Goal: Find contact information: Obtain details needed to contact an individual or organization

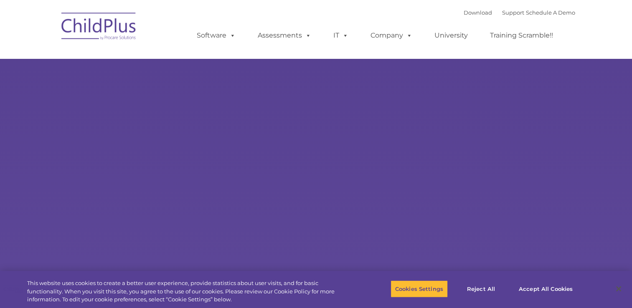
select select "MEDIUM"
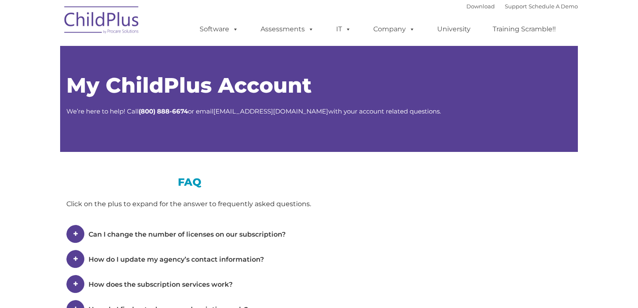
type input ""
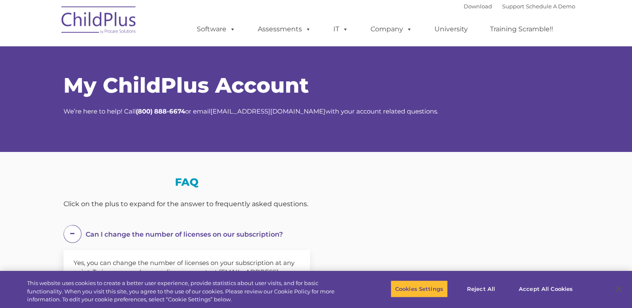
select select "MEDIUM"
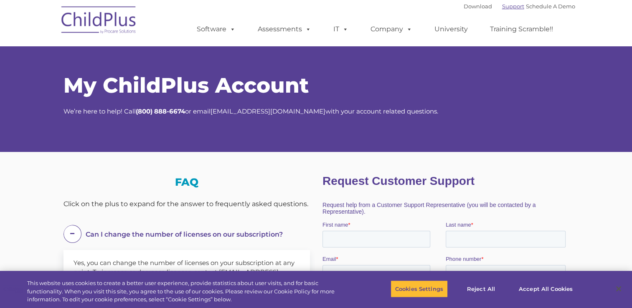
click at [502, 8] on link "Support" at bounding box center [513, 6] width 22 height 7
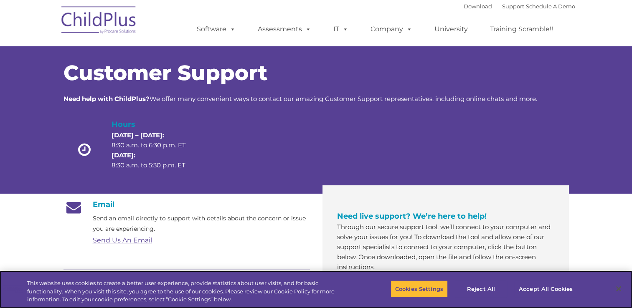
drag, startPoint x: 531, startPoint y: 287, endPoint x: 374, endPoint y: 298, distance: 157.8
click at [374, 298] on div "Cookies Settings Reject All Accept All Cookies" at bounding box center [486, 290] width 278 height 30
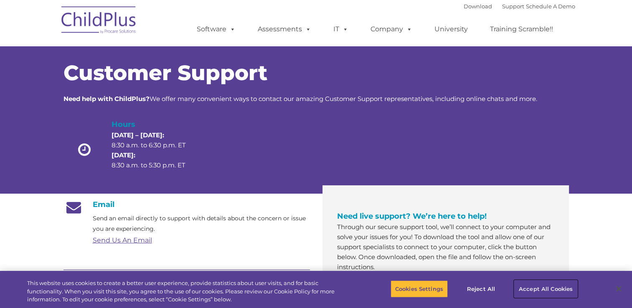
click at [545, 289] on button "Accept All Cookies" at bounding box center [545, 289] width 63 height 18
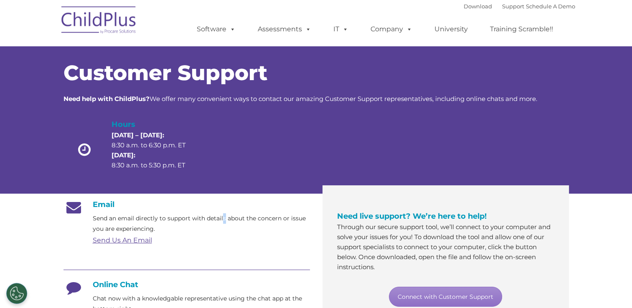
drag, startPoint x: 637, startPoint y: 302, endPoint x: 224, endPoint y: 222, distance: 420.7
click at [224, 222] on p "Send an email directly to support with details about the concern or issue you a…" at bounding box center [201, 223] width 217 height 21
drag, startPoint x: 429, startPoint y: 295, endPoint x: 425, endPoint y: 296, distance: 4.4
click at [425, 296] on link "Connect with Customer Support" at bounding box center [445, 297] width 113 height 20
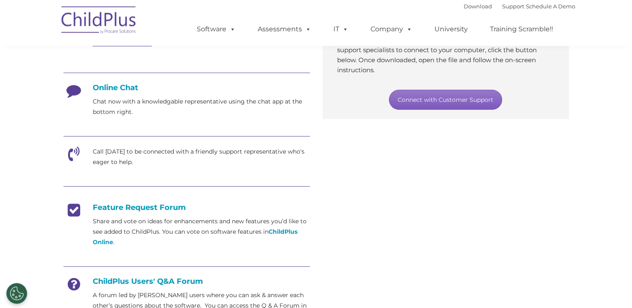
scroll to position [200, 0]
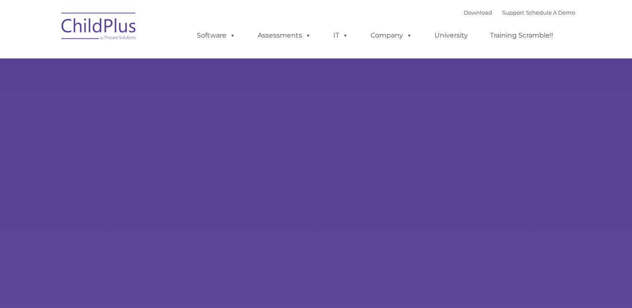
type input ""
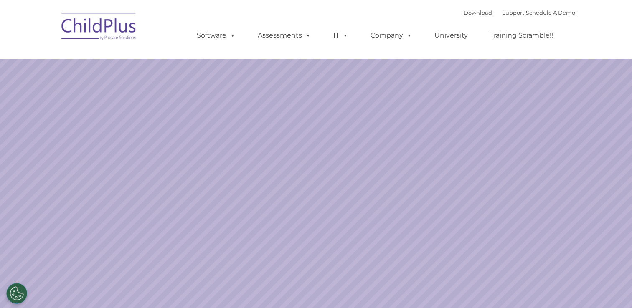
select select "MEDIUM"
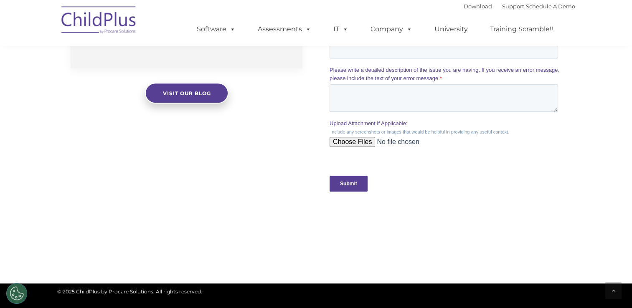
scroll to position [779, 0]
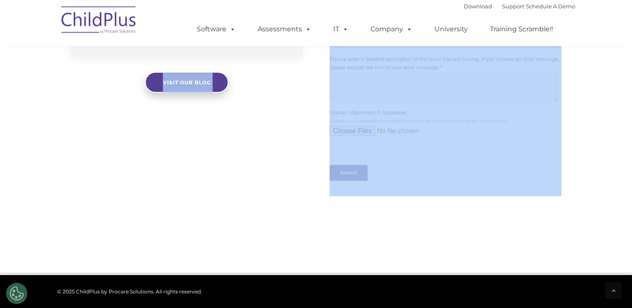
drag, startPoint x: 636, startPoint y: 25, endPoint x: 631, endPoint y: 12, distance: 14.7
drag, startPoint x: 631, startPoint y: 12, endPoint x: 621, endPoint y: 80, distance: 69.2
click at [621, 80] on div "The Latest News eBook: Empowering Head Start Programs with Technology: The Chil…" at bounding box center [316, 2] width 632 height 432
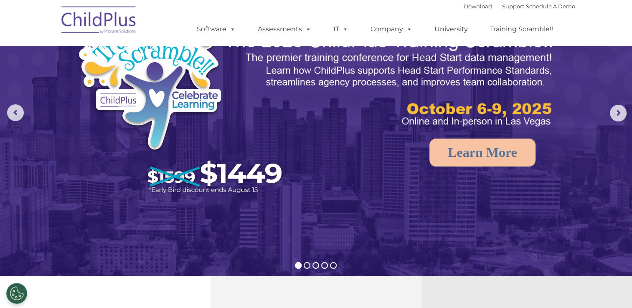
scroll to position [0, 0]
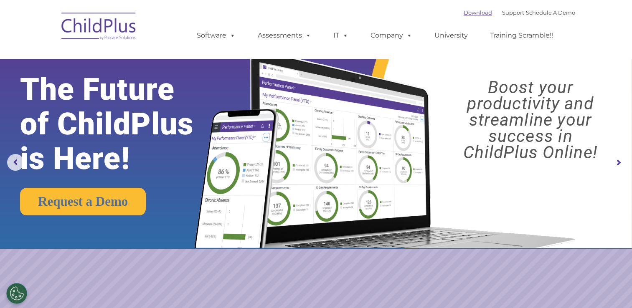
click at [466, 15] on link "Download" at bounding box center [477, 12] width 28 height 7
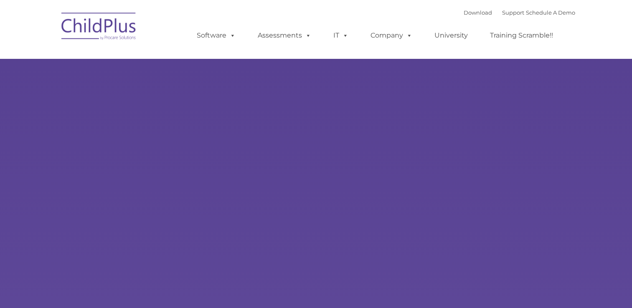
type input ""
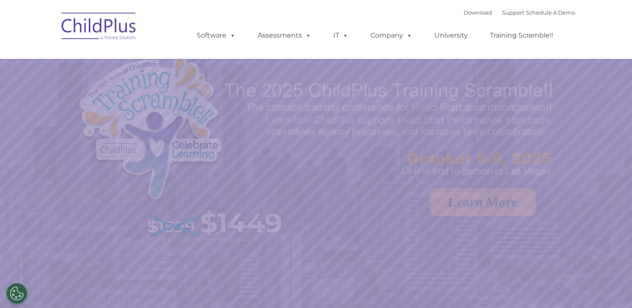
select select "MEDIUM"
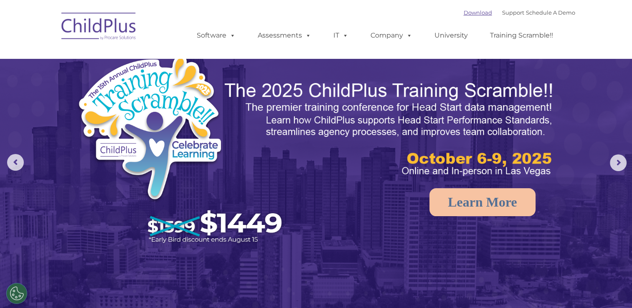
click at [464, 12] on link "Download" at bounding box center [477, 12] width 28 height 7
